Goal: Task Accomplishment & Management: Use online tool/utility

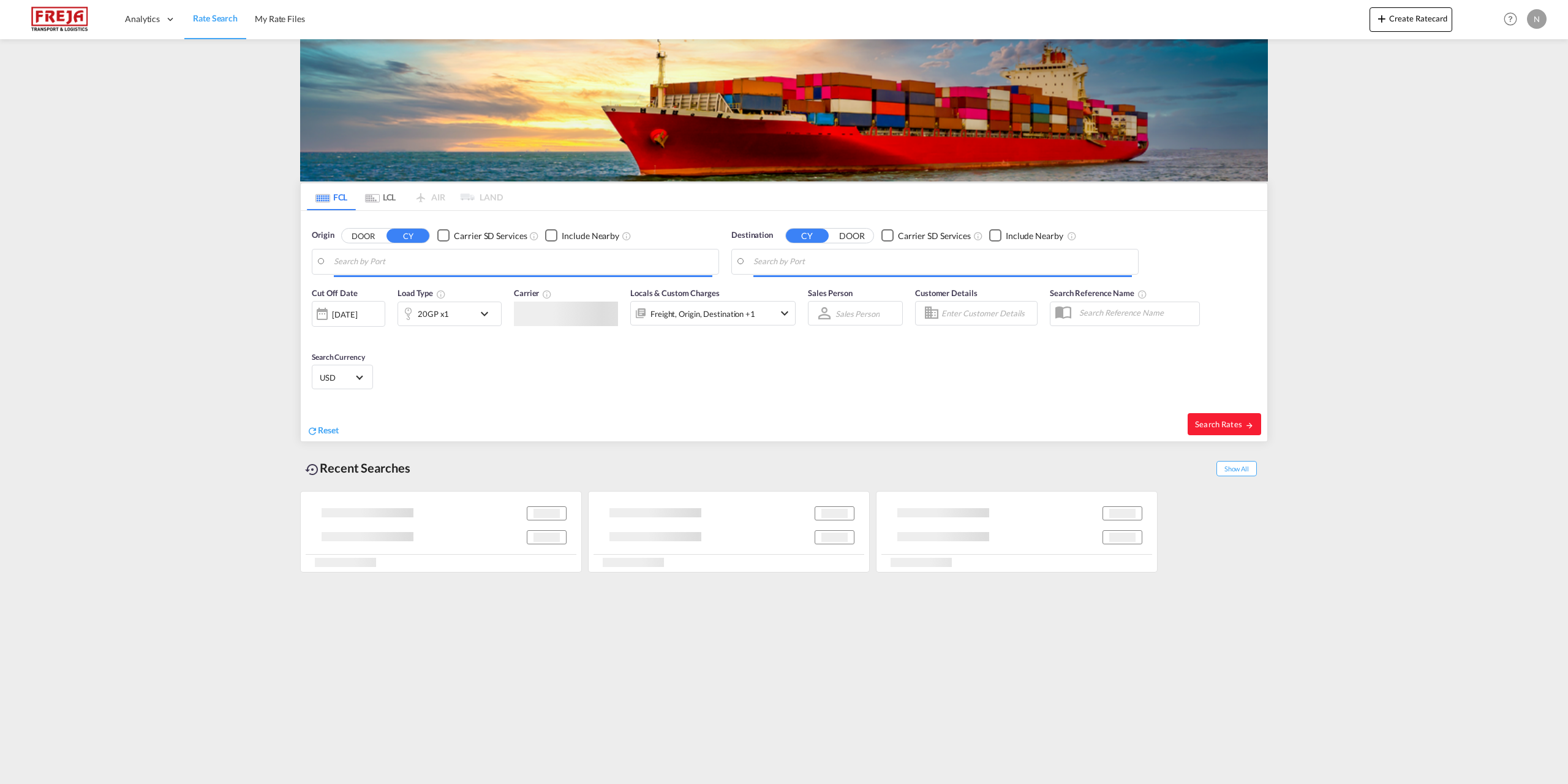
type input "[GEOGRAPHIC_DATA], DKAAL"
type input "[GEOGRAPHIC_DATA], AUSYD"
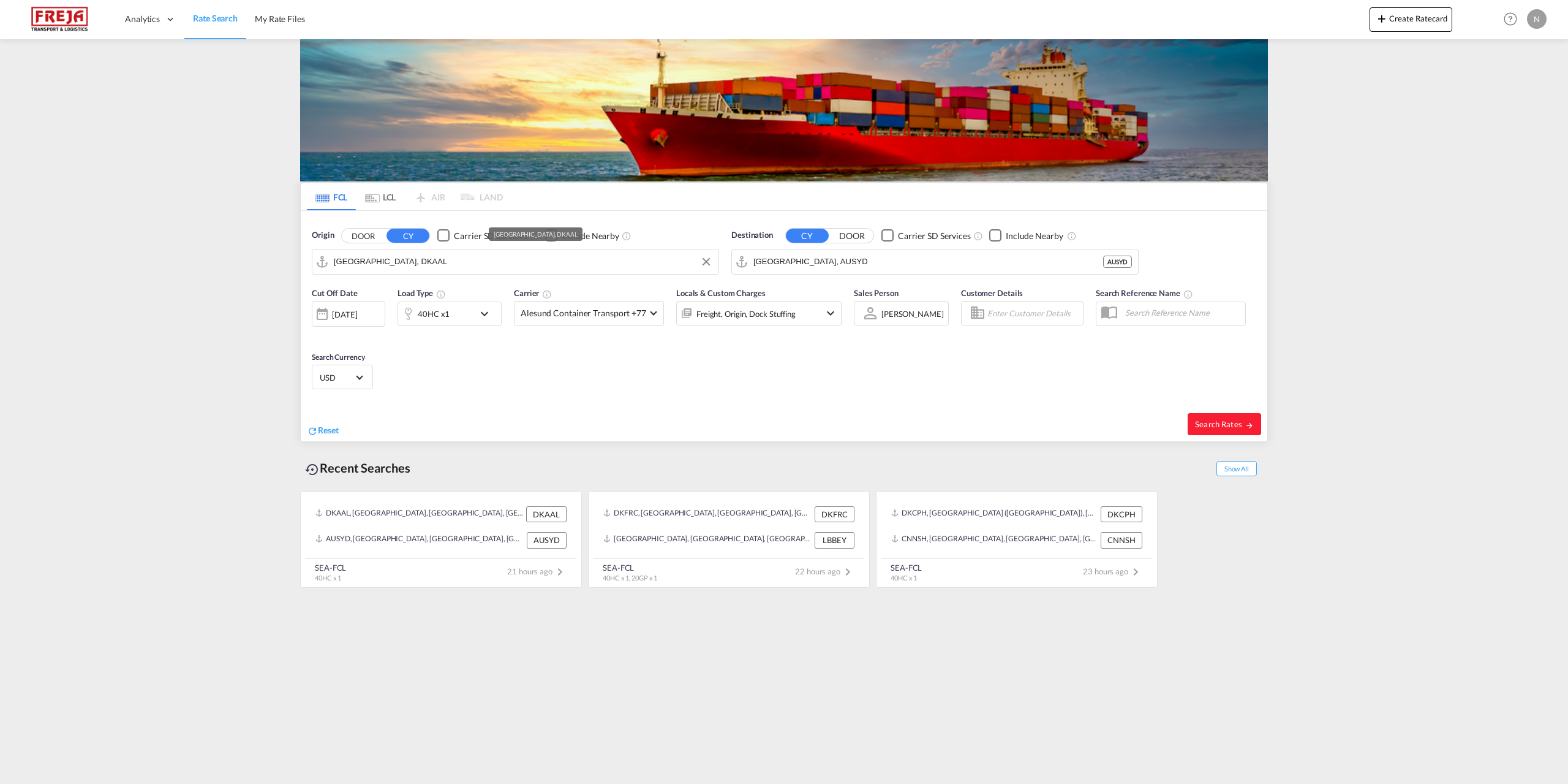
click at [420, 266] on input "[GEOGRAPHIC_DATA], DKAAL" at bounding box center [523, 262] width 378 height 18
click at [422, 282] on div "Aarhus [GEOGRAPHIC_DATA] DKAAR" at bounding box center [429, 295] width 233 height 37
type input "[GEOGRAPHIC_DATA], [GEOGRAPHIC_DATA]"
click at [858, 267] on input "[GEOGRAPHIC_DATA], AUSYD" at bounding box center [942, 262] width 378 height 18
click at [858, 328] on div "Beirut [GEOGRAPHIC_DATA] LBBEY" at bounding box center [848, 332] width 233 height 37
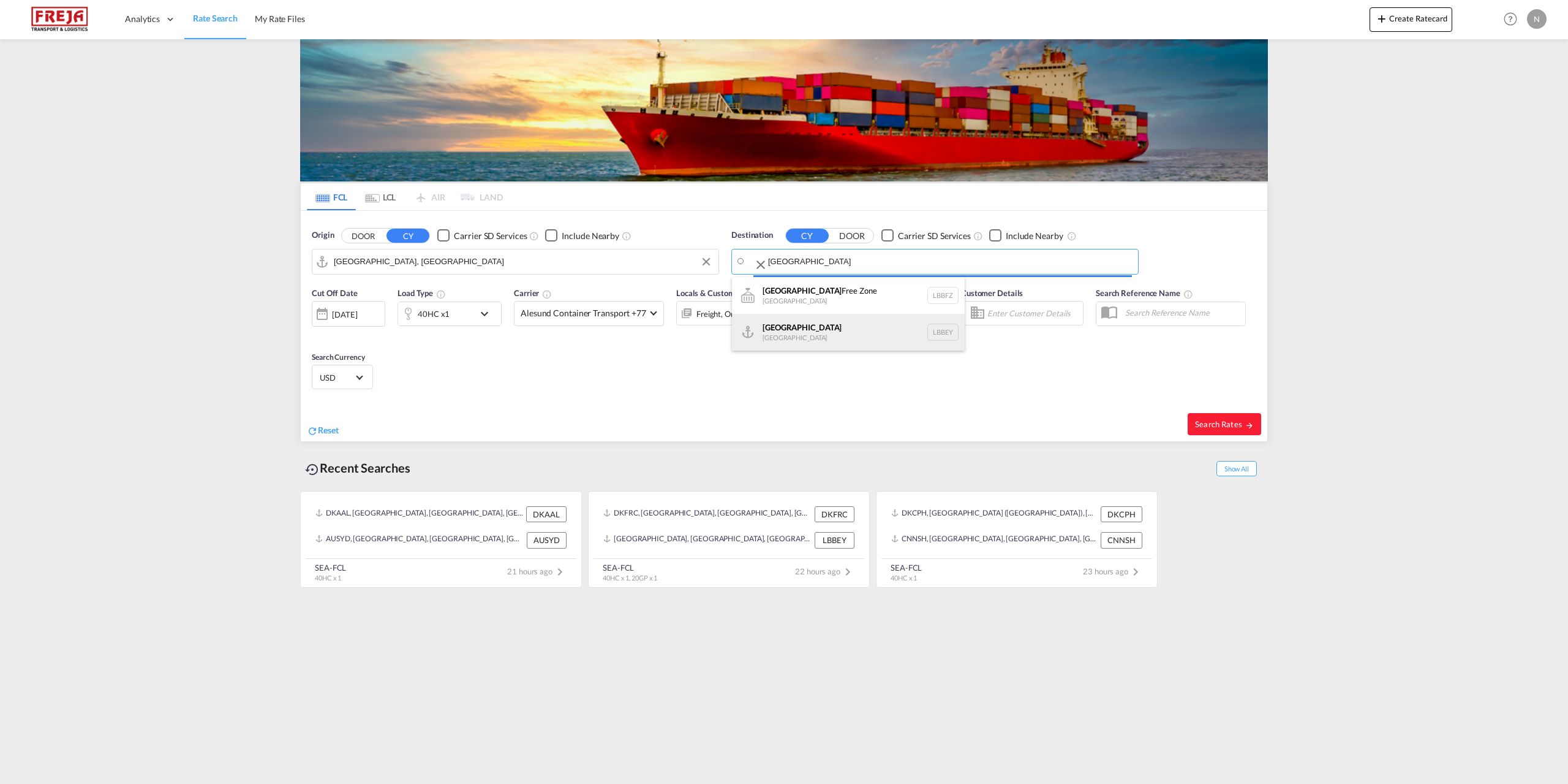
type input "[GEOGRAPHIC_DATA], LBBEY"
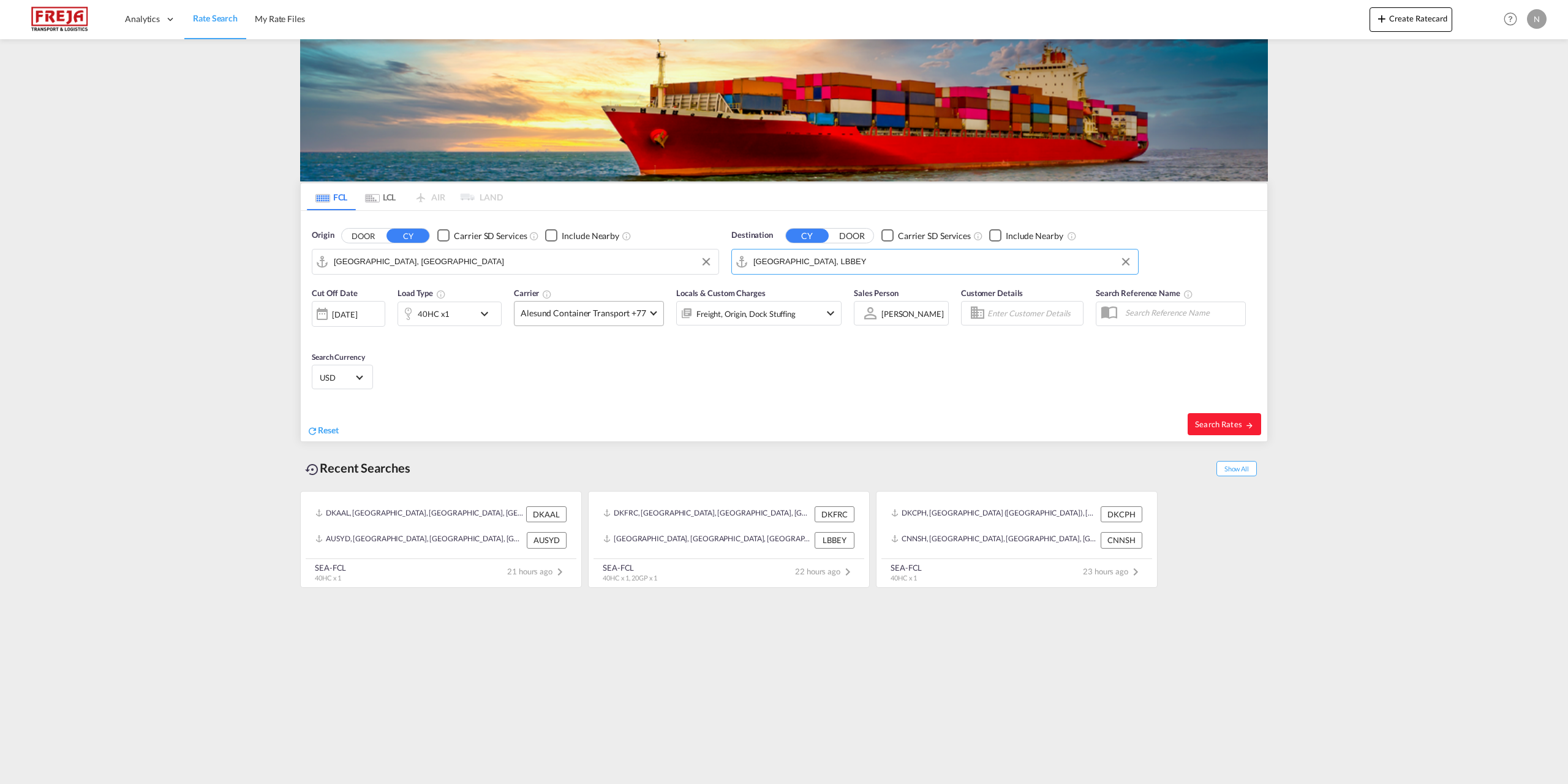
click at [583, 314] on span "Alesund Container Transport +77" at bounding box center [583, 313] width 125 height 13
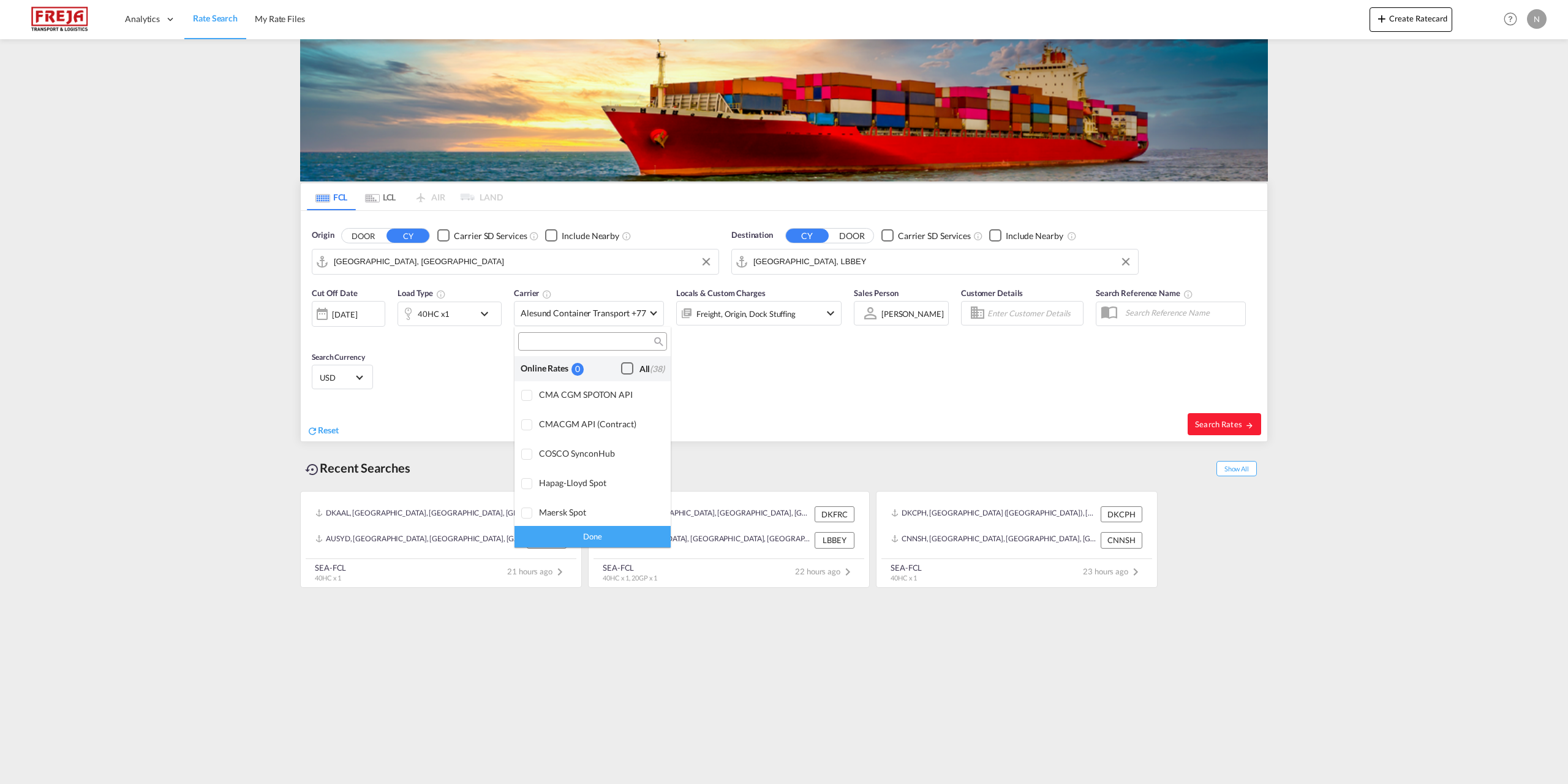
click at [640, 369] on div "All (38)" at bounding box center [652, 369] width 25 height 13
click at [637, 538] on div "Done" at bounding box center [592, 537] width 156 height 22
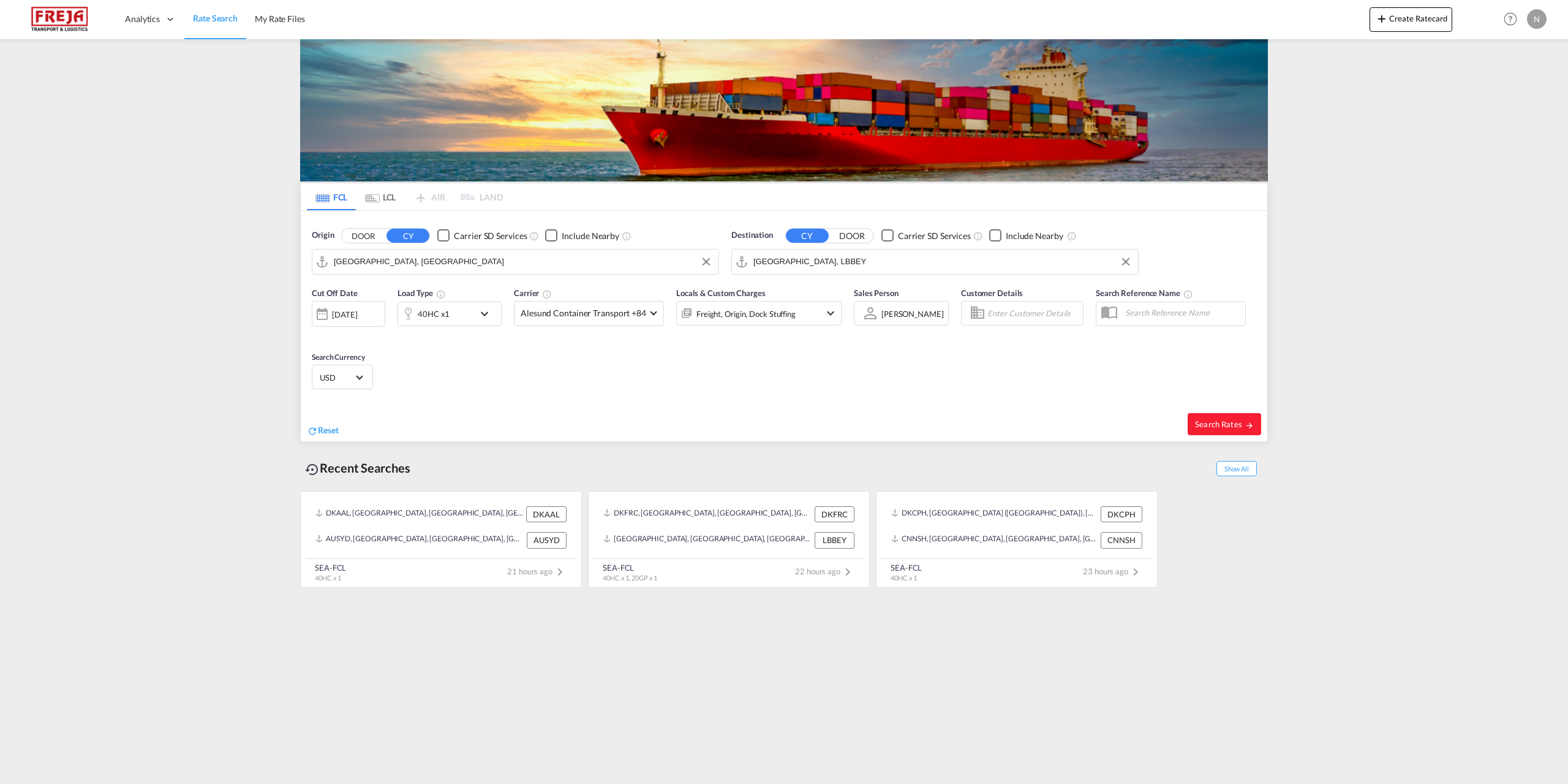
click at [1186, 420] on div "Search Rates" at bounding box center [1027, 424] width 480 height 35
click at [1198, 426] on span "Search Rates" at bounding box center [1225, 425] width 58 height 10
type input "DKAAR to LBBEY / [DATE]"
